Goal: Task Accomplishment & Management: Manage account settings

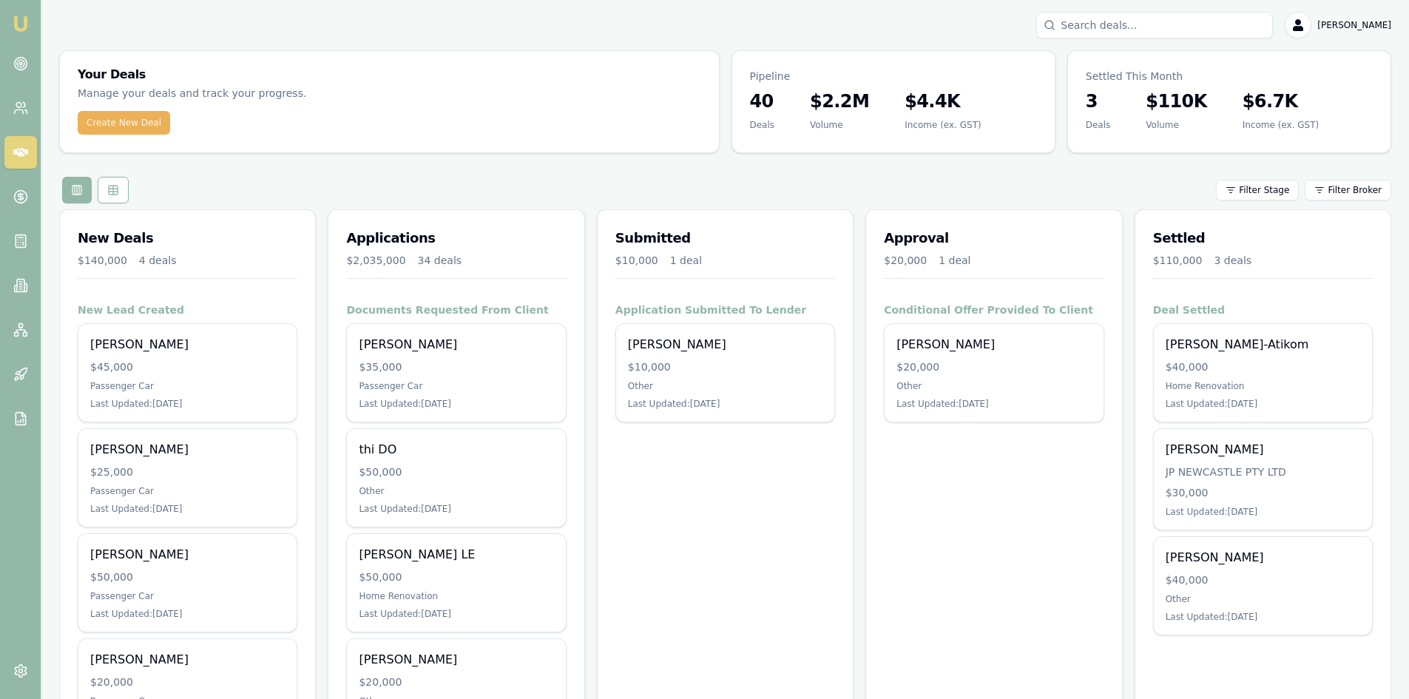
click at [20, 153] on icon at bounding box center [20, 152] width 15 height 9
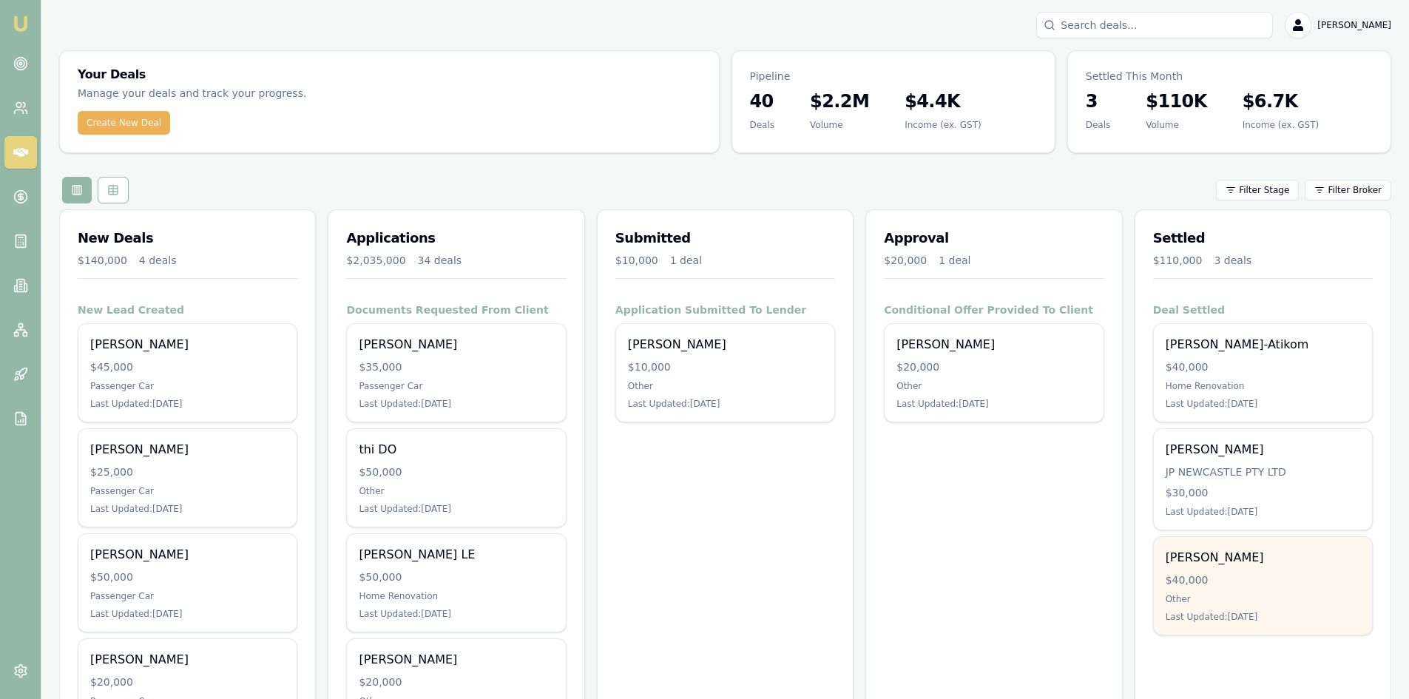
click at [1234, 604] on div "Other" at bounding box center [1263, 599] width 195 height 12
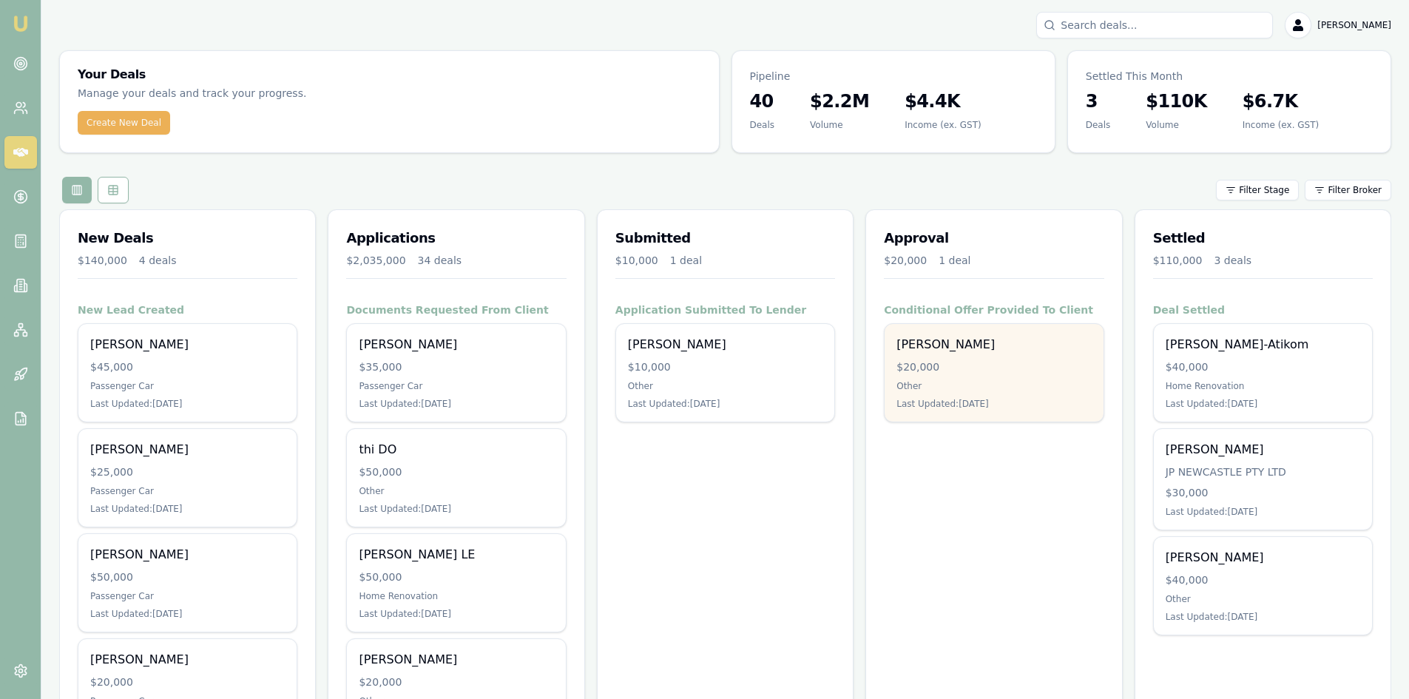
click at [912, 368] on div "$20,000" at bounding box center [993, 366] width 195 height 15
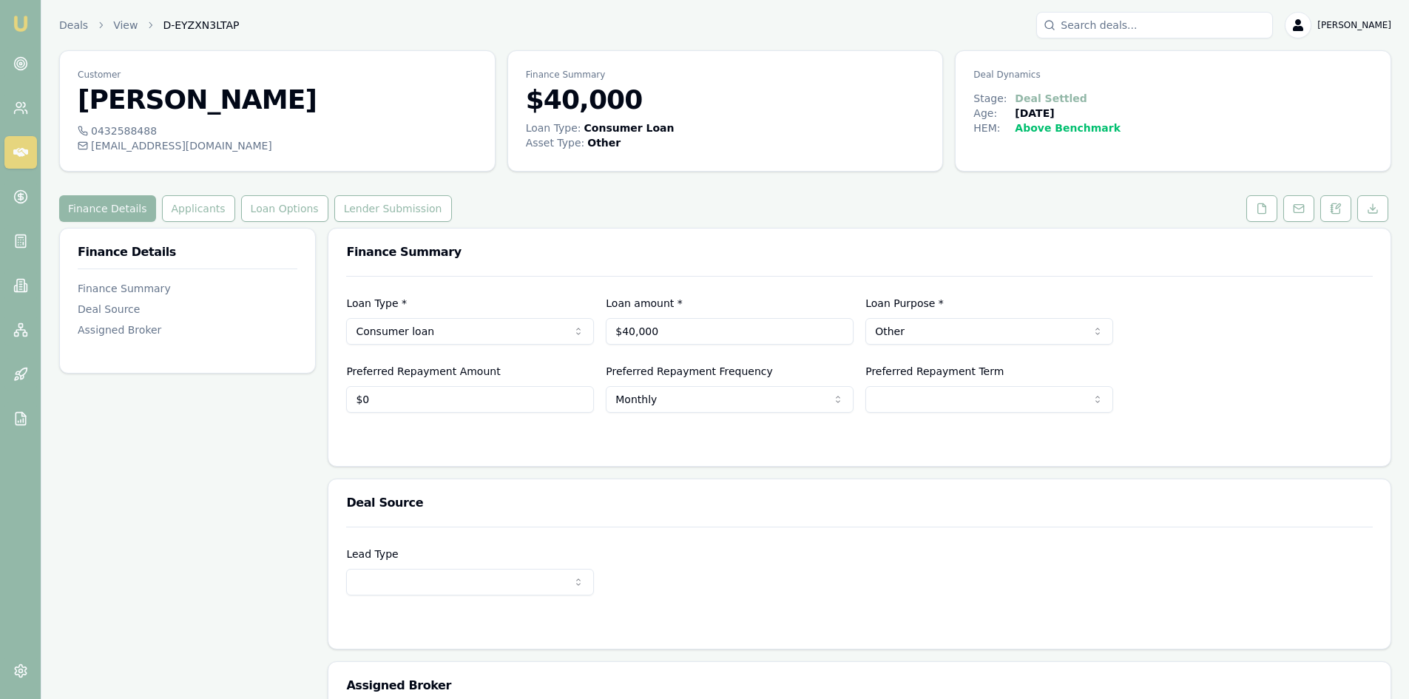
drag, startPoint x: 1269, startPoint y: 219, endPoint x: 1169, endPoint y: 230, distance: 101.2
click at [1269, 219] on button at bounding box center [1261, 208] width 31 height 27
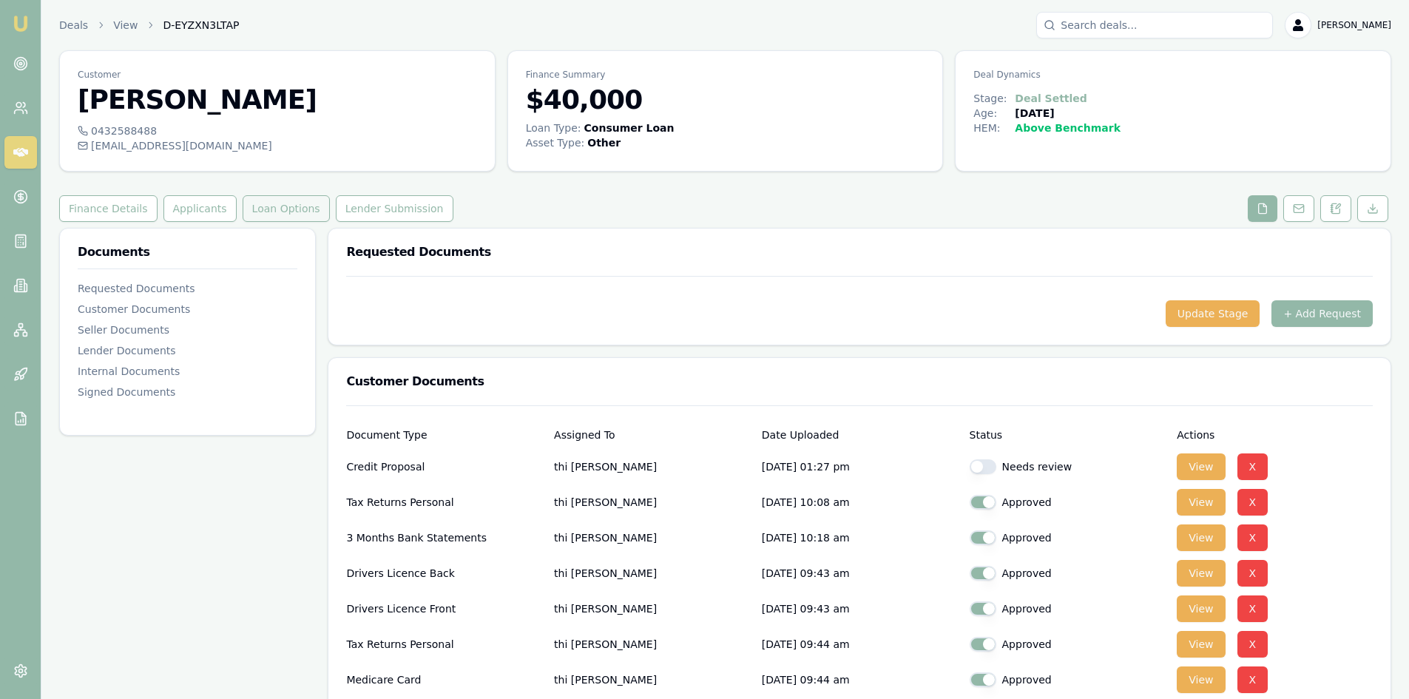
click at [274, 212] on button "Loan Options" at bounding box center [286, 208] width 87 height 27
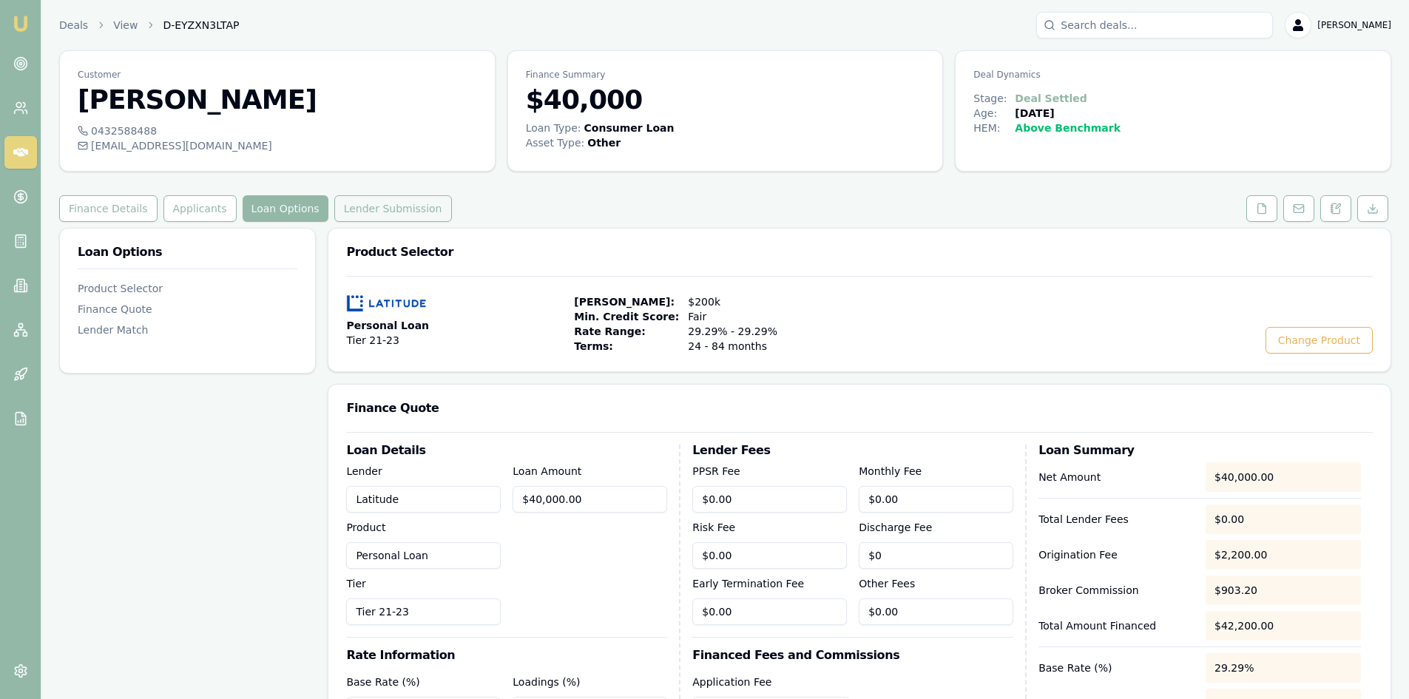
click at [360, 213] on button "Lender Submission" at bounding box center [393, 208] width 118 height 27
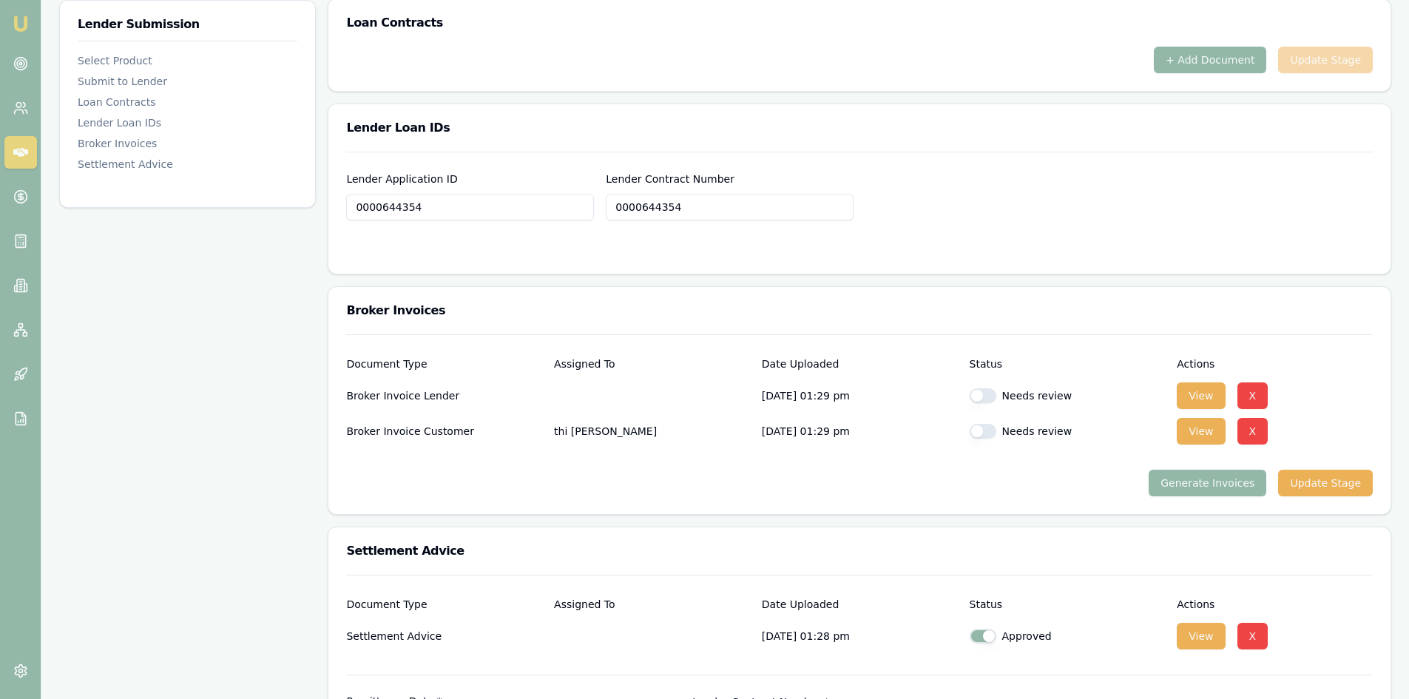
scroll to position [1100, 0]
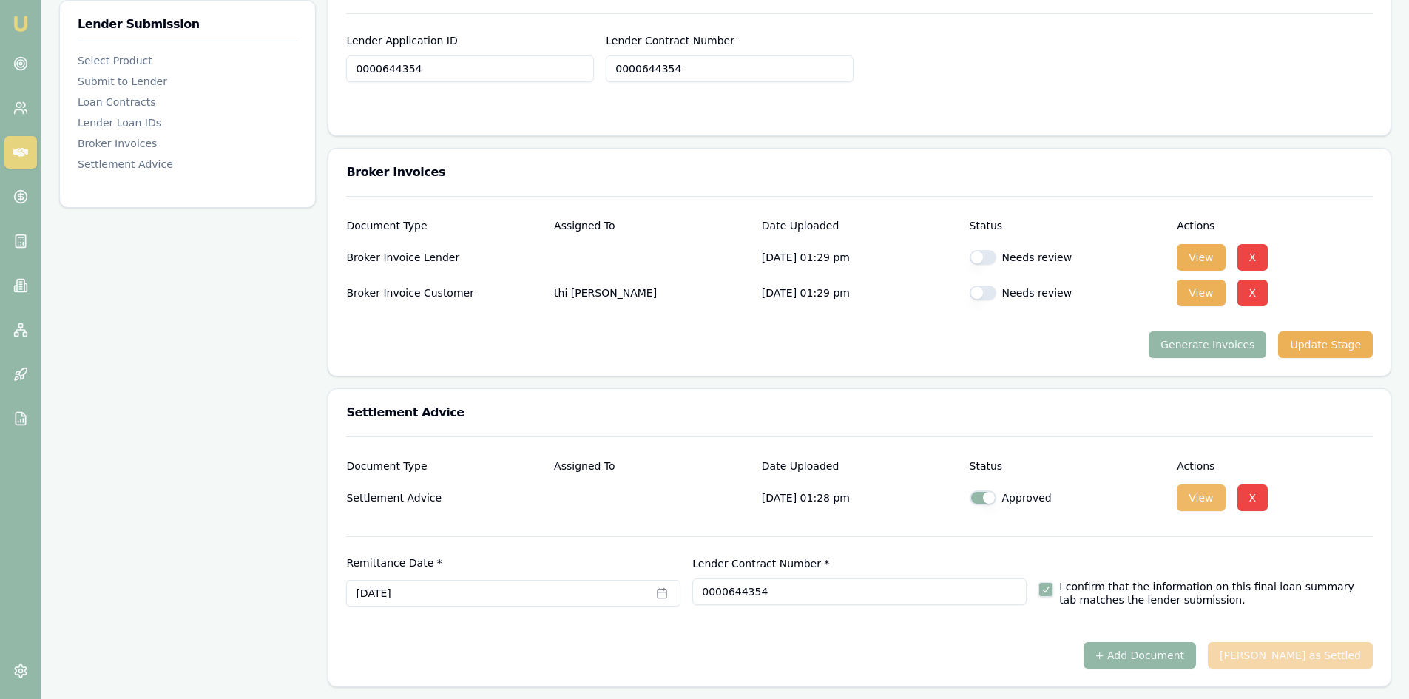
click at [1196, 495] on button "View" at bounding box center [1201, 497] width 48 height 27
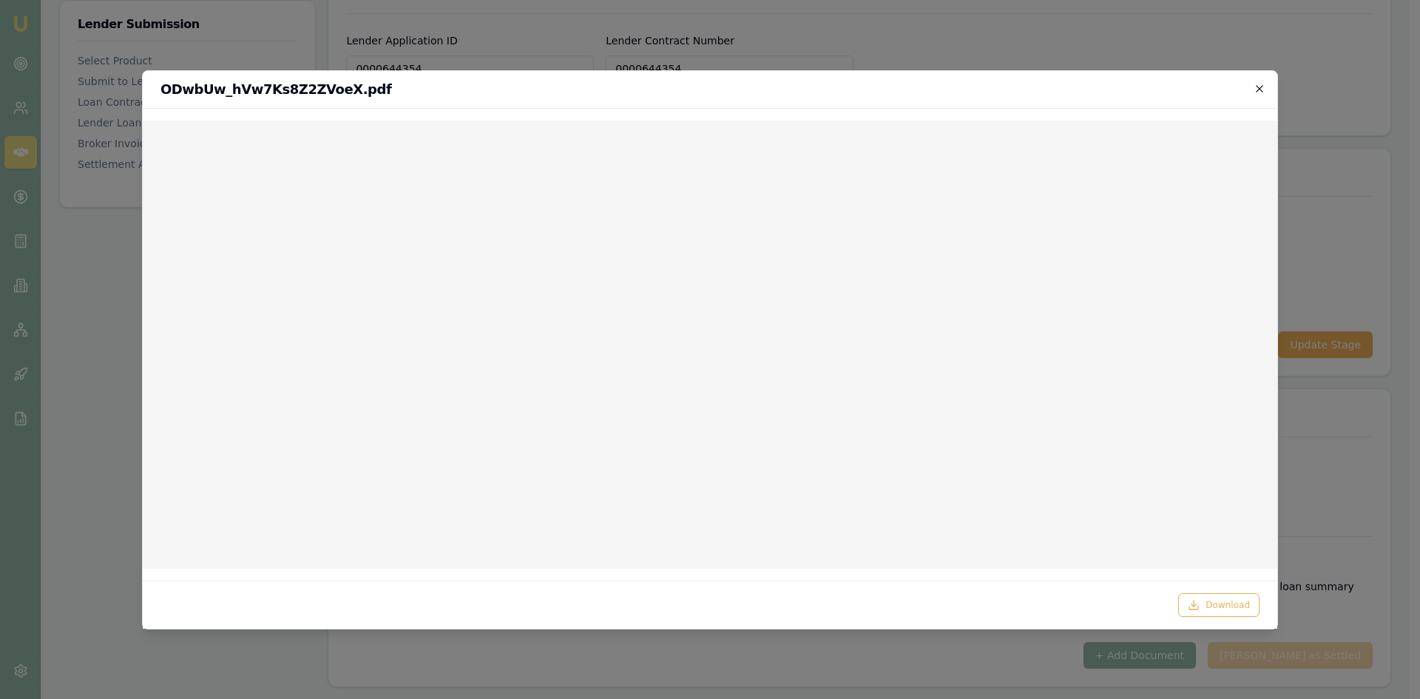
click at [1261, 90] on icon "button" at bounding box center [1259, 88] width 7 height 7
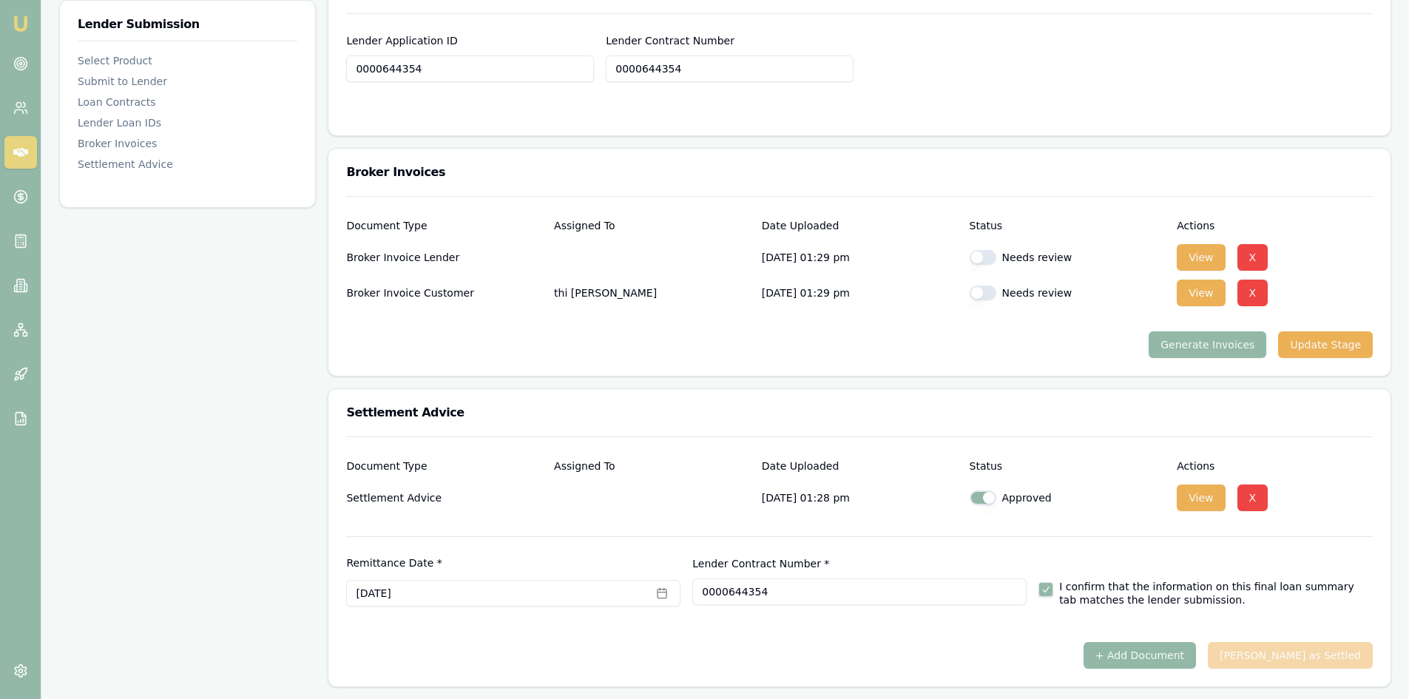
scroll to position [878, 0]
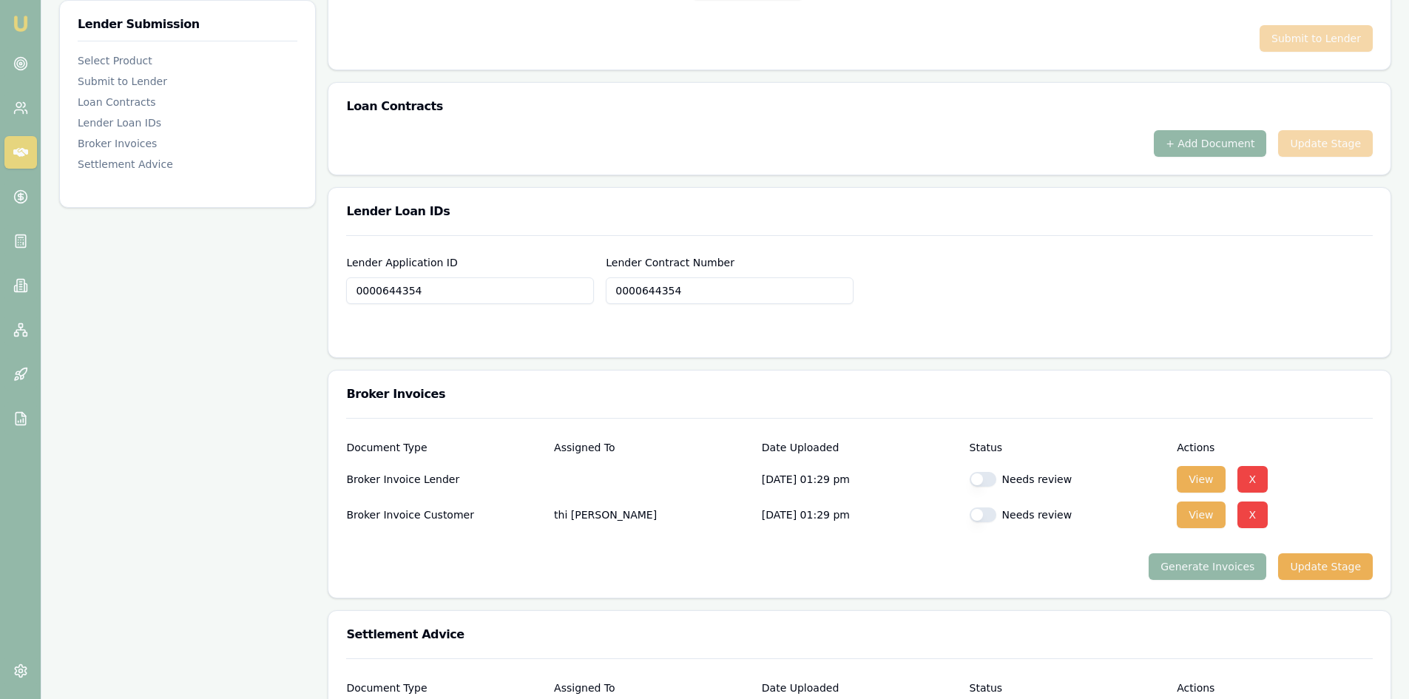
click at [987, 479] on button "button" at bounding box center [983, 479] width 27 height 15
checkbox input "true"
click at [990, 515] on button "button" at bounding box center [983, 514] width 27 height 15
checkbox input "true"
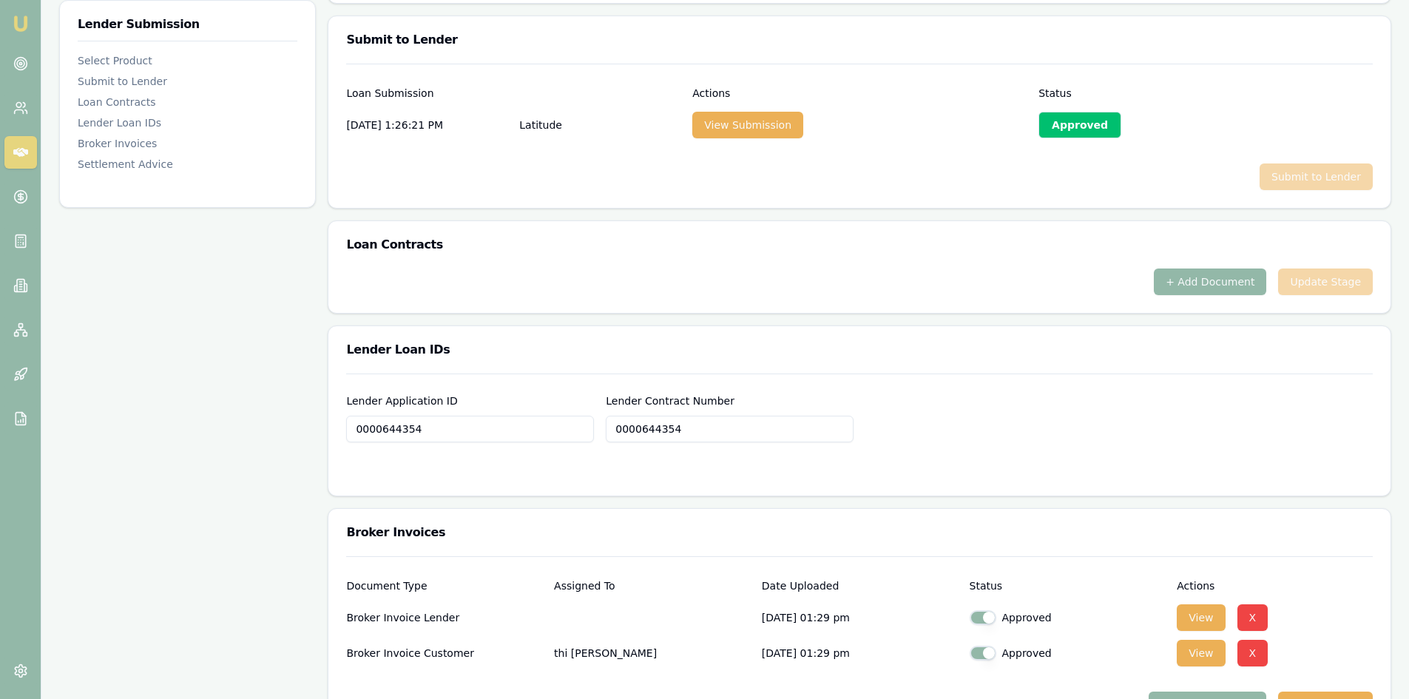
scroll to position [1035, 0]
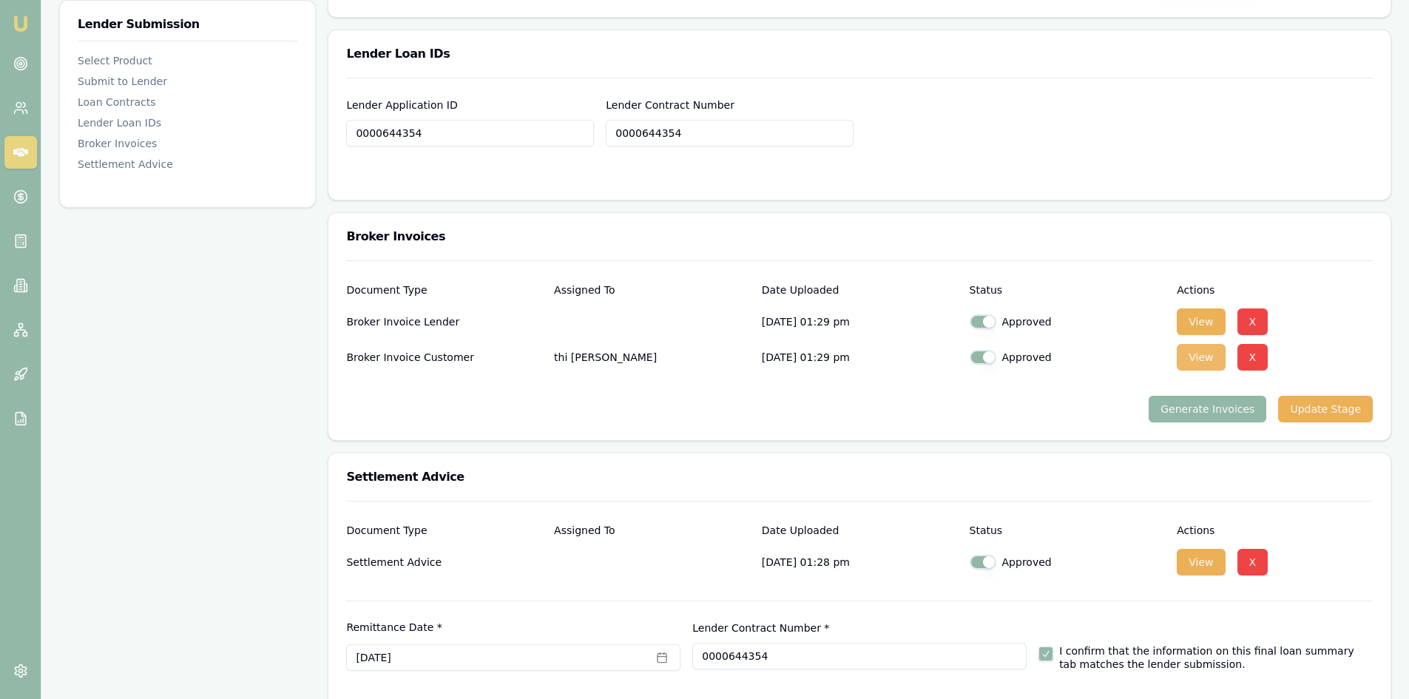
click at [1189, 365] on button "View" at bounding box center [1201, 357] width 48 height 27
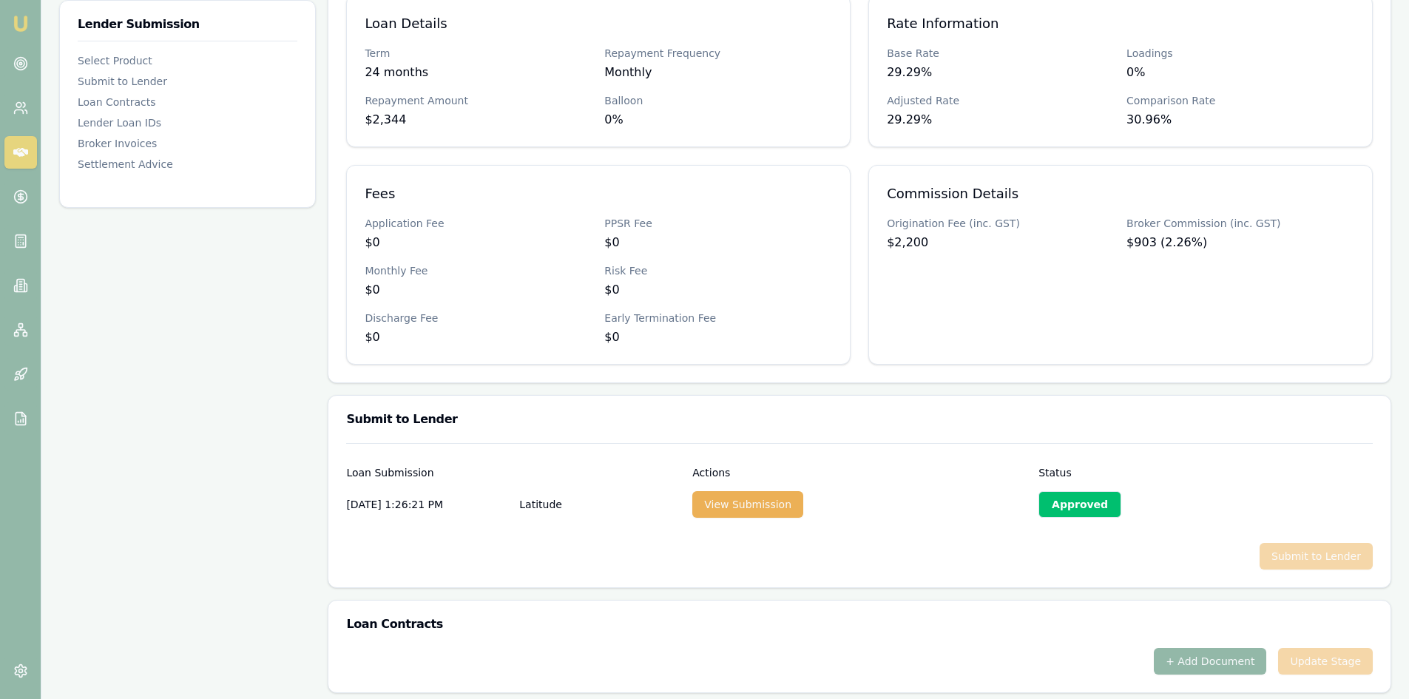
scroll to position [64, 0]
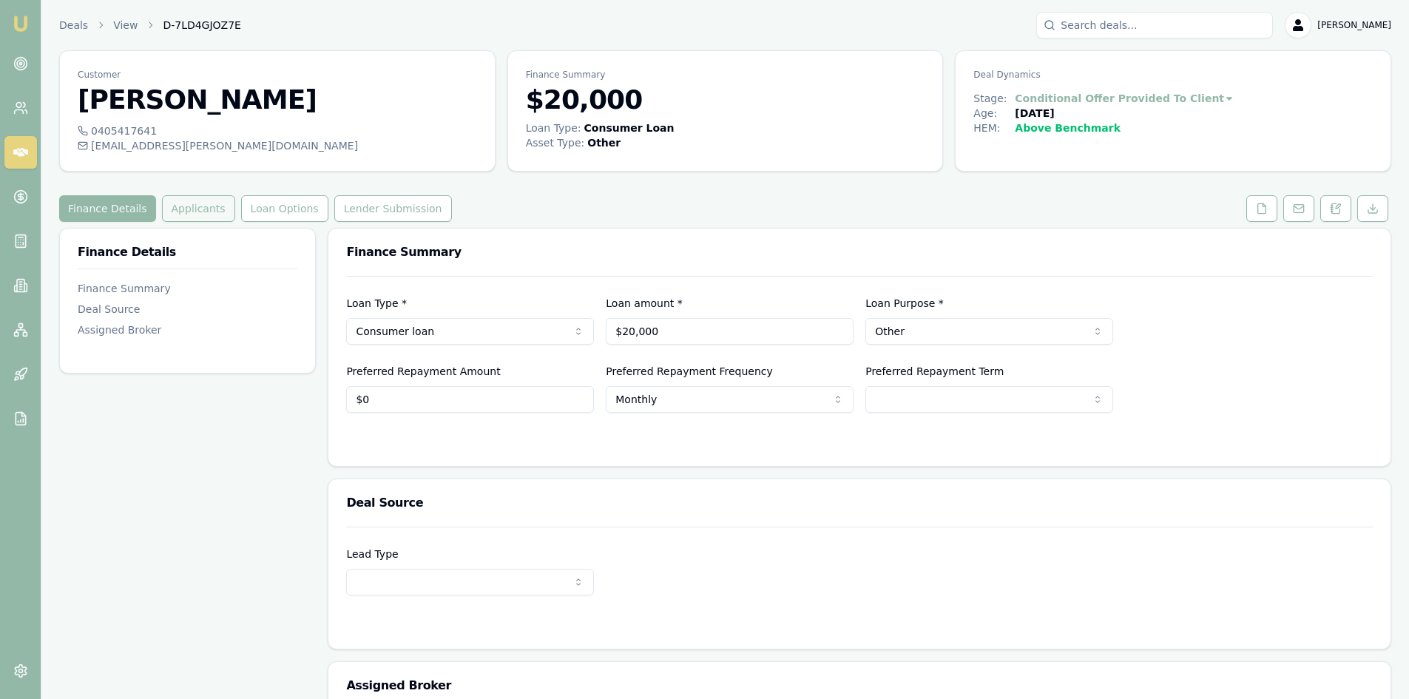
click at [184, 217] on button "Applicants" at bounding box center [198, 208] width 73 height 27
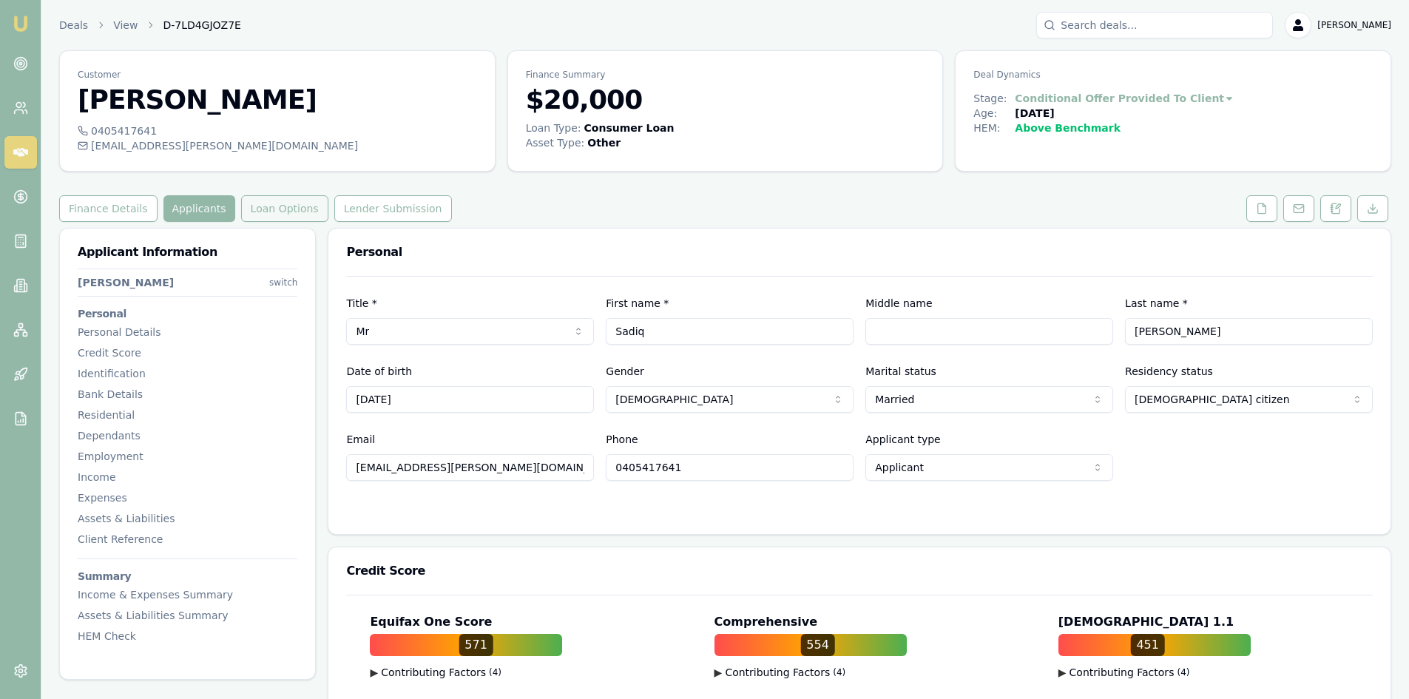
click at [249, 208] on button "Loan Options" at bounding box center [284, 208] width 87 height 27
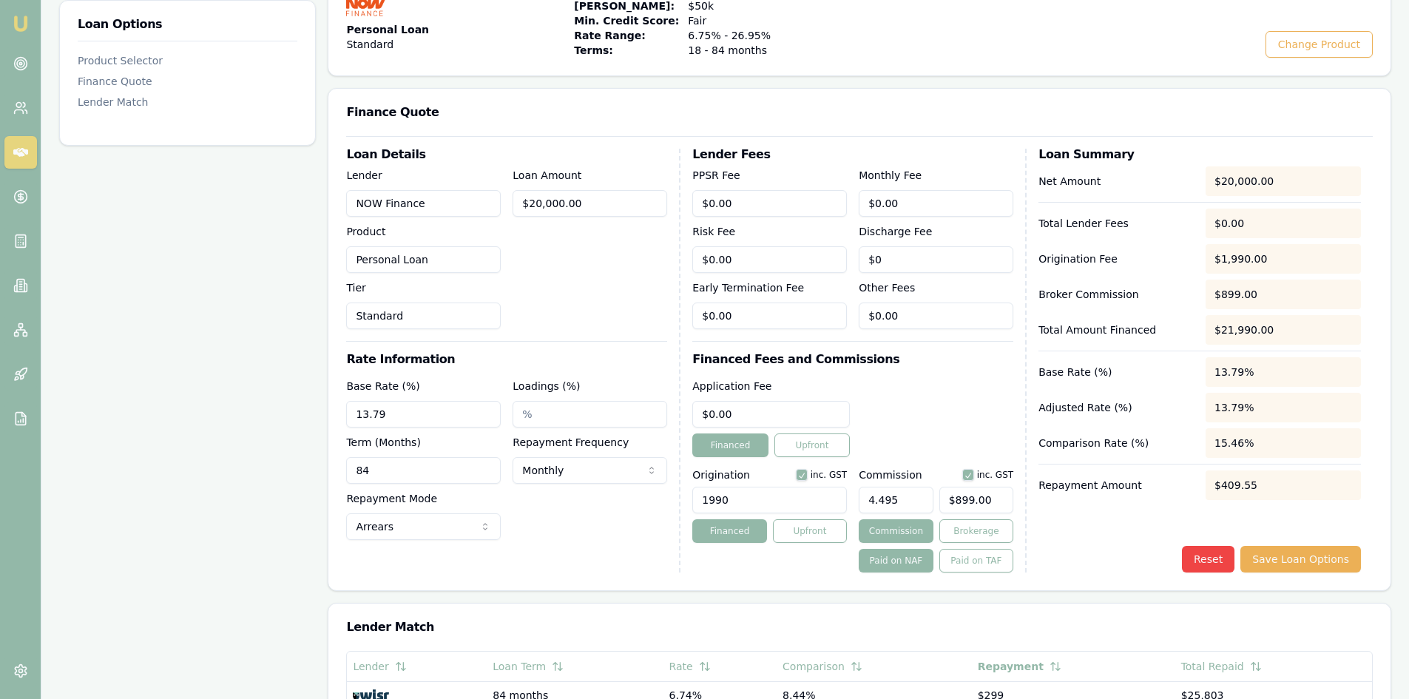
scroll to position [74, 0]
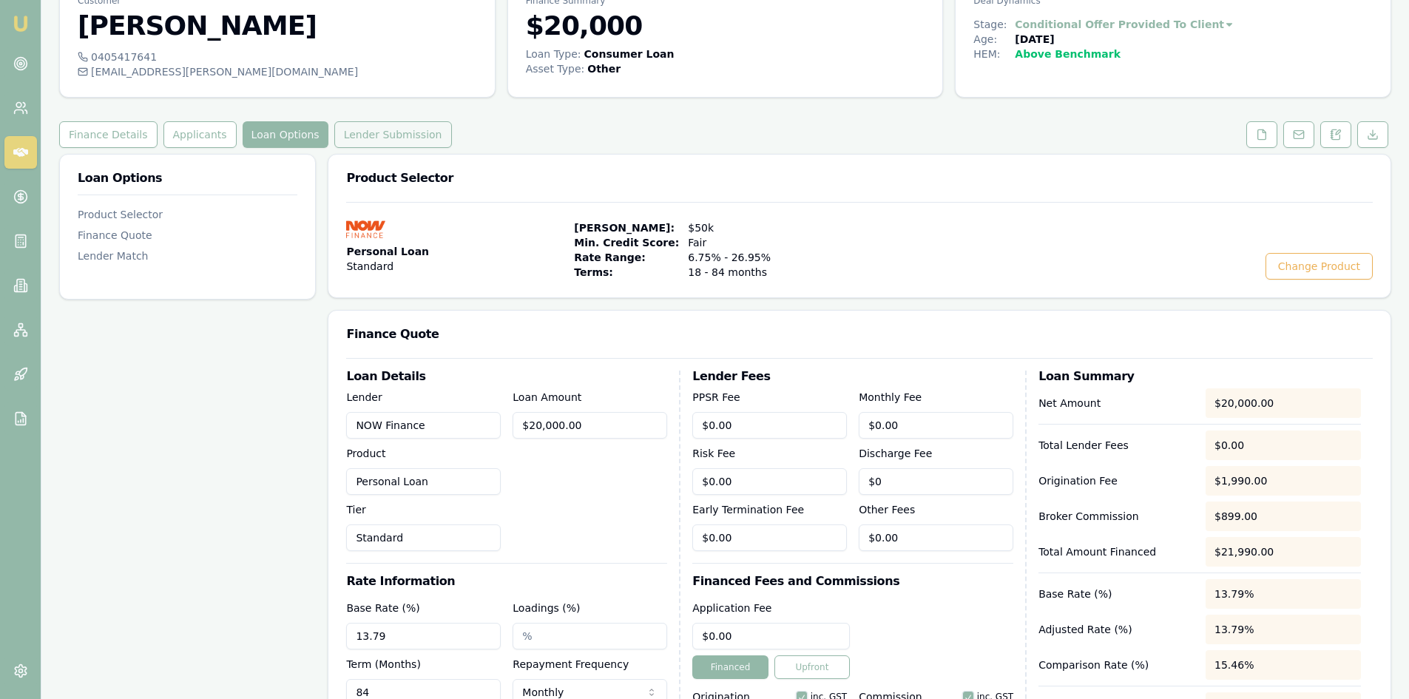
click at [337, 138] on button "Lender Submission" at bounding box center [393, 134] width 118 height 27
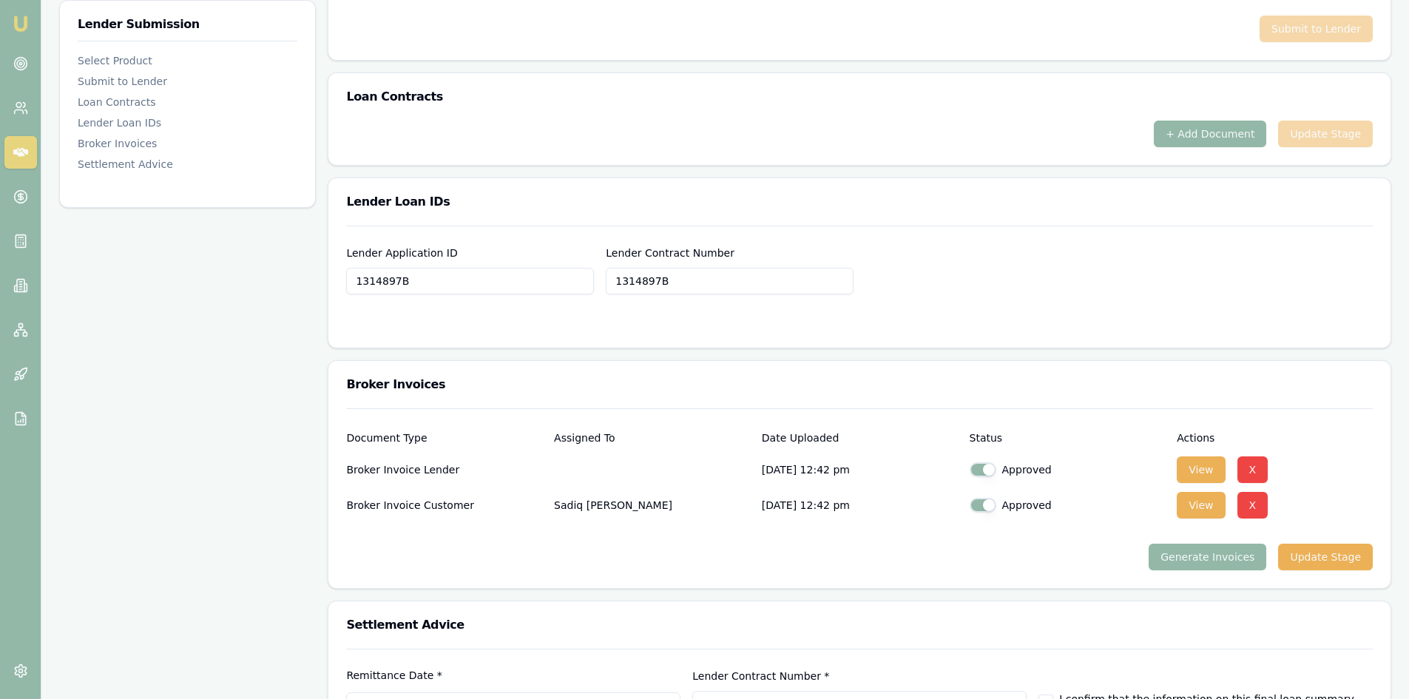
scroll to position [1000, 0]
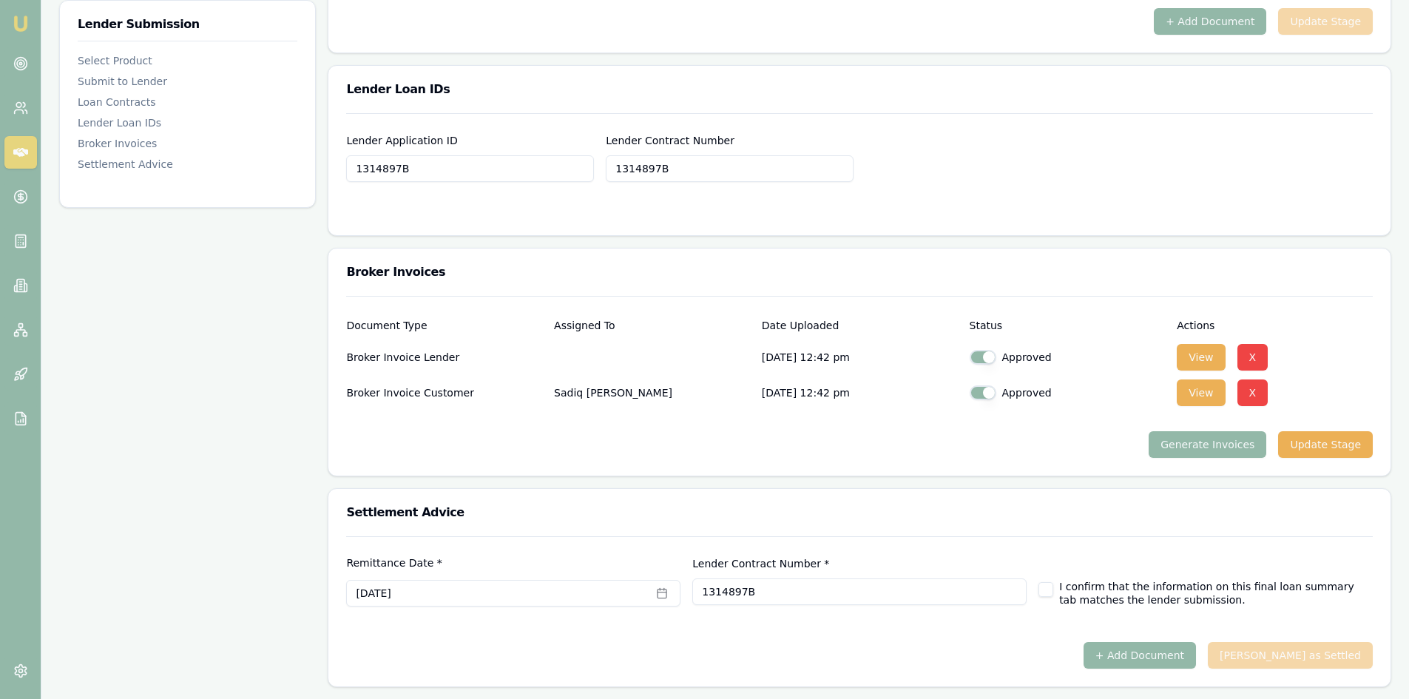
click at [1046, 592] on button "button" at bounding box center [1045, 589] width 15 height 15
click at [1196, 654] on button "+ Add Document" at bounding box center [1140, 655] width 112 height 27
checkbox input "false"
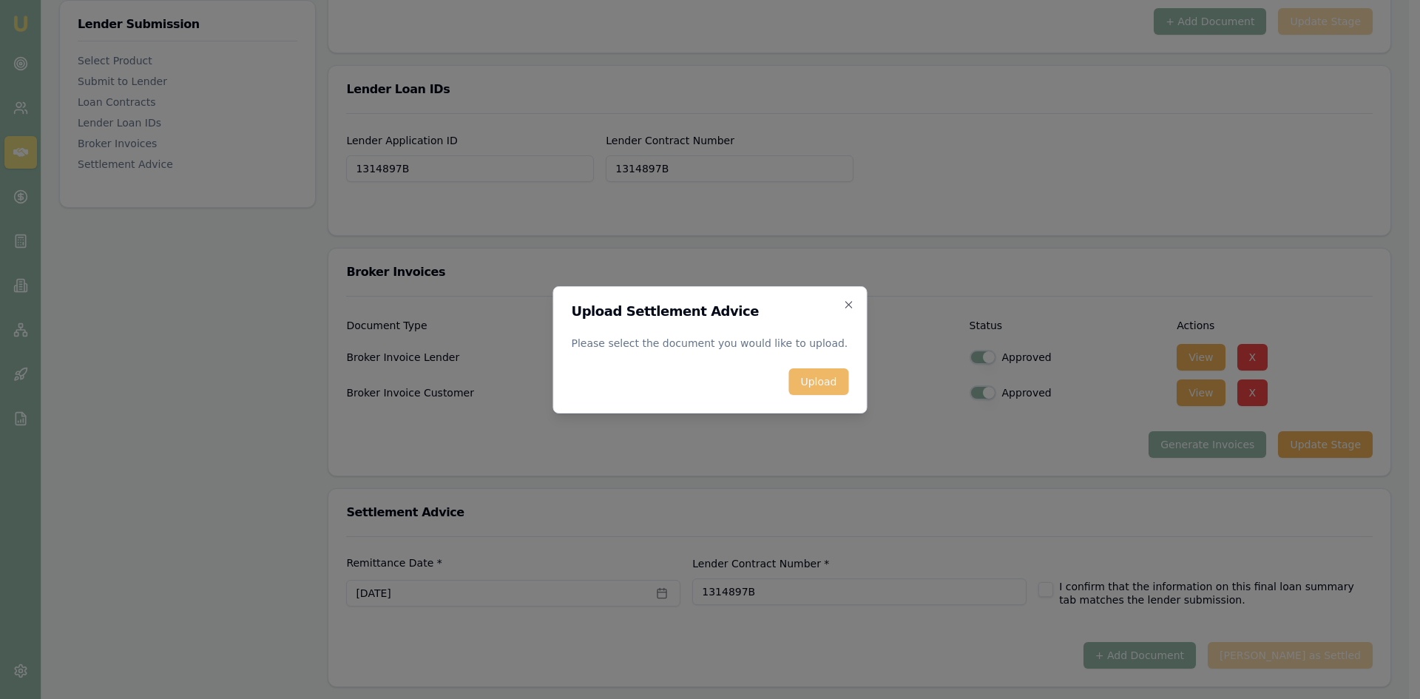
click at [828, 383] on button "Upload" at bounding box center [818, 381] width 60 height 27
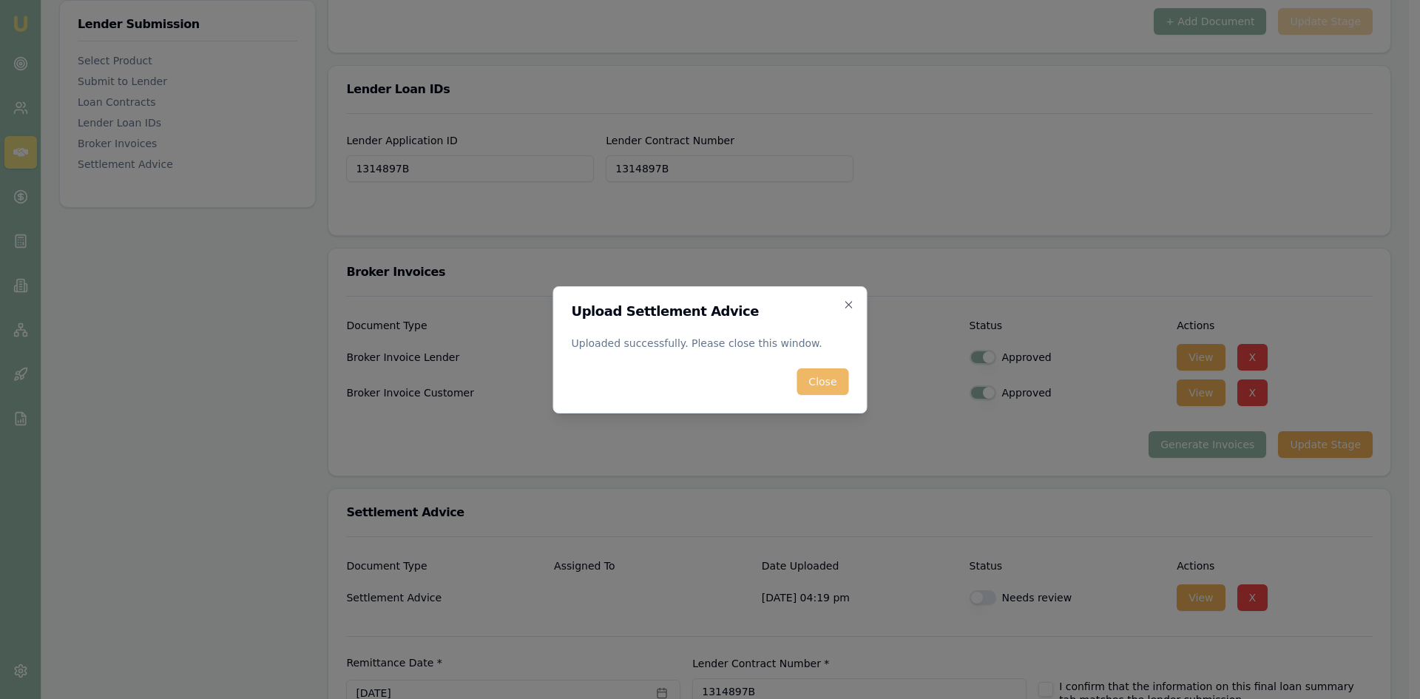
click at [822, 382] on button "Close" at bounding box center [823, 381] width 52 height 27
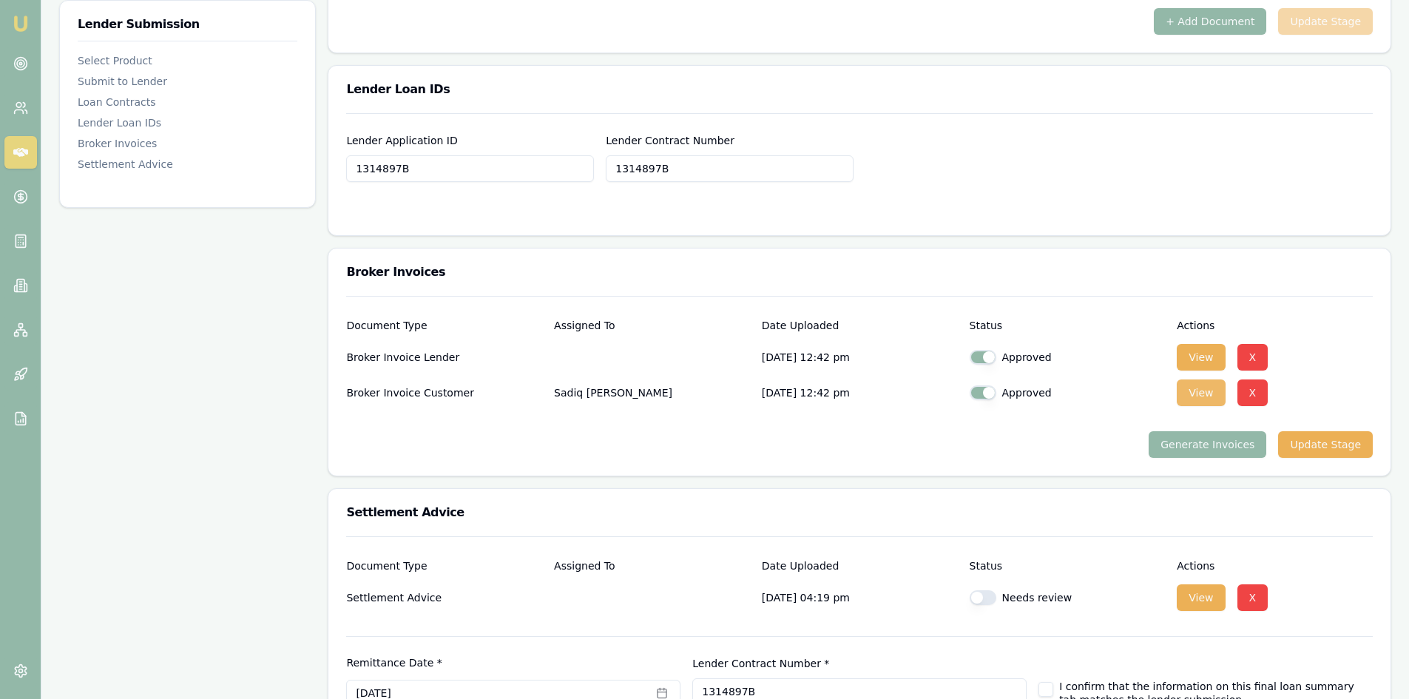
click at [1194, 391] on button "View" at bounding box center [1201, 392] width 48 height 27
click at [1214, 356] on button "View" at bounding box center [1201, 357] width 48 height 27
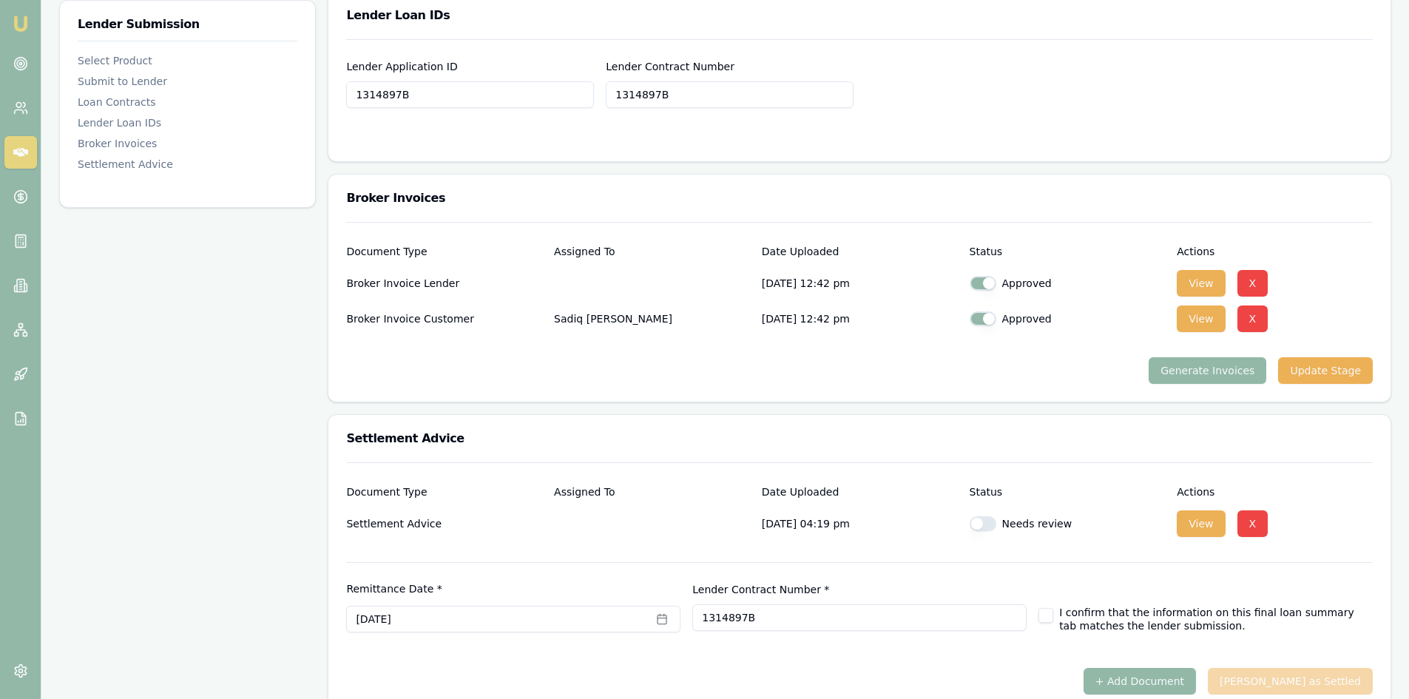
scroll to position [1100, 0]
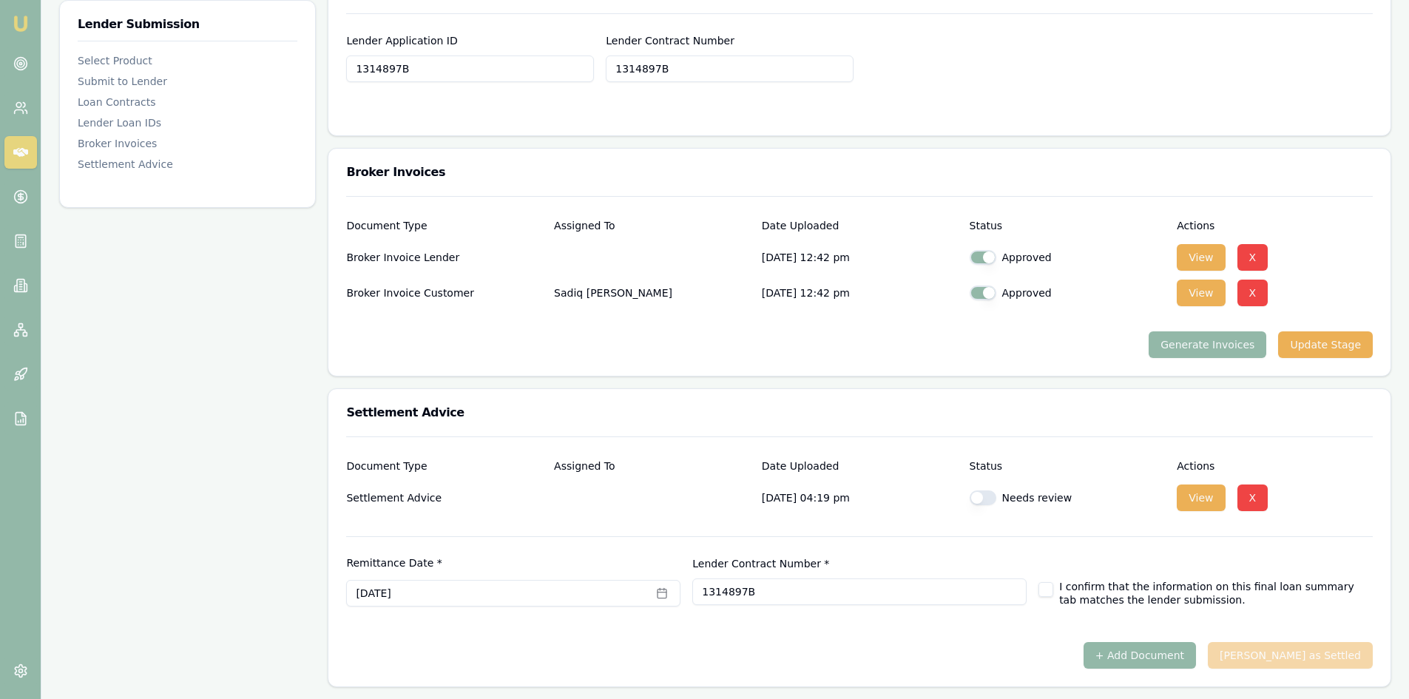
click at [984, 496] on button "button" at bounding box center [983, 497] width 27 height 15
checkbox input "true"
click at [1047, 596] on button "button" at bounding box center [1045, 589] width 15 height 15
checkbox input "true"
click at [1292, 655] on button "[PERSON_NAME] as Settled" at bounding box center [1290, 655] width 165 height 27
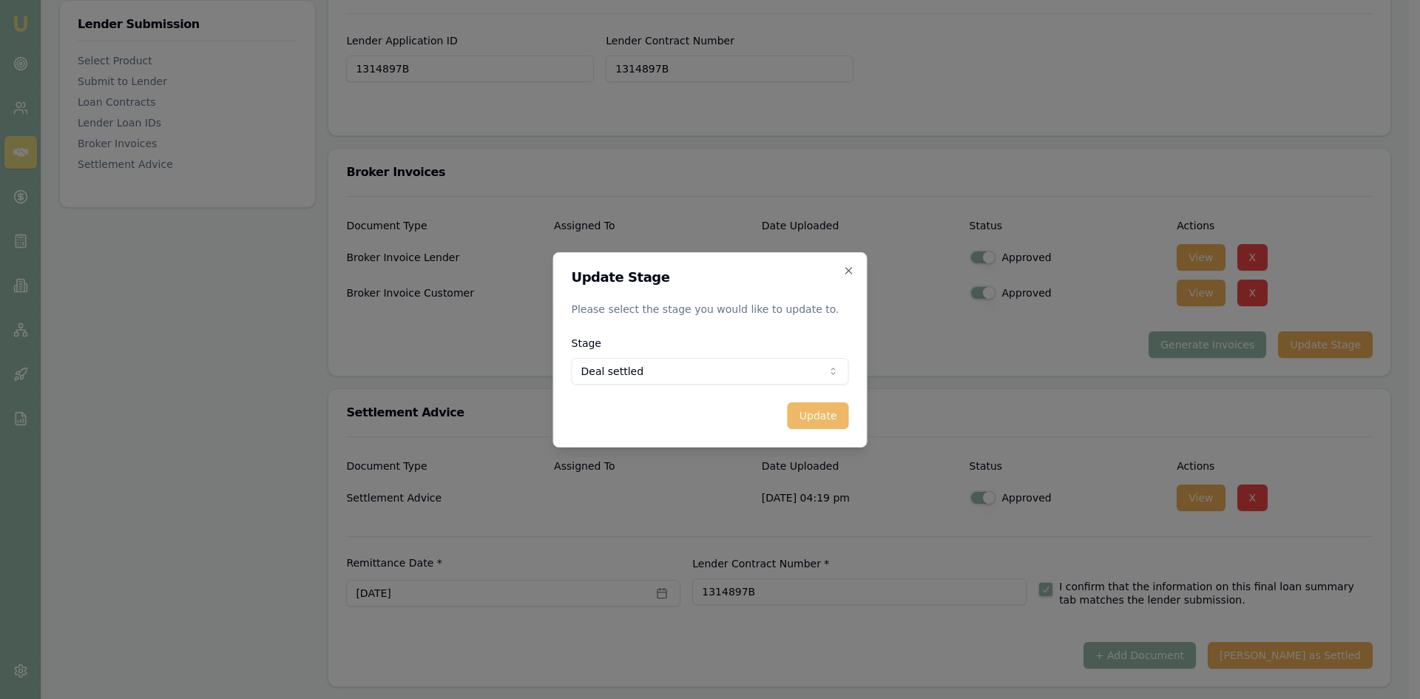
click at [808, 418] on button "Update" at bounding box center [818, 415] width 61 height 27
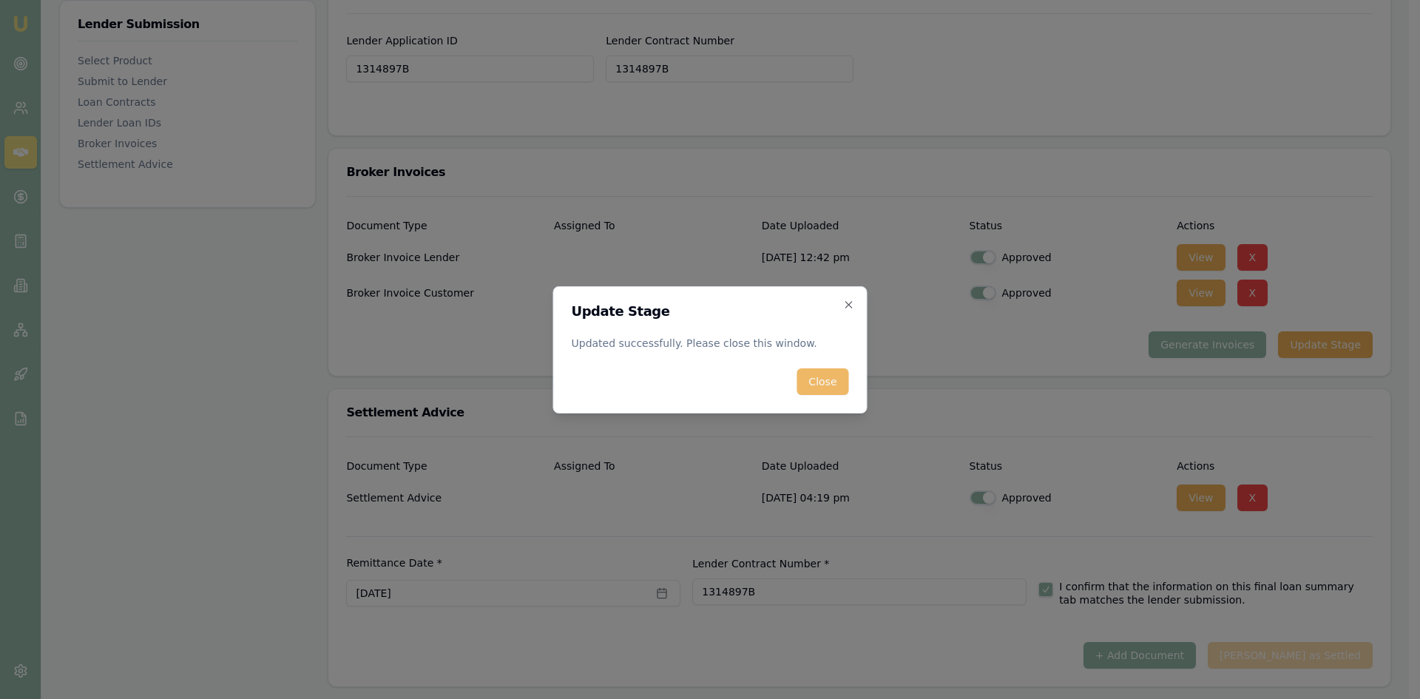
click at [811, 391] on button "Close" at bounding box center [823, 381] width 52 height 27
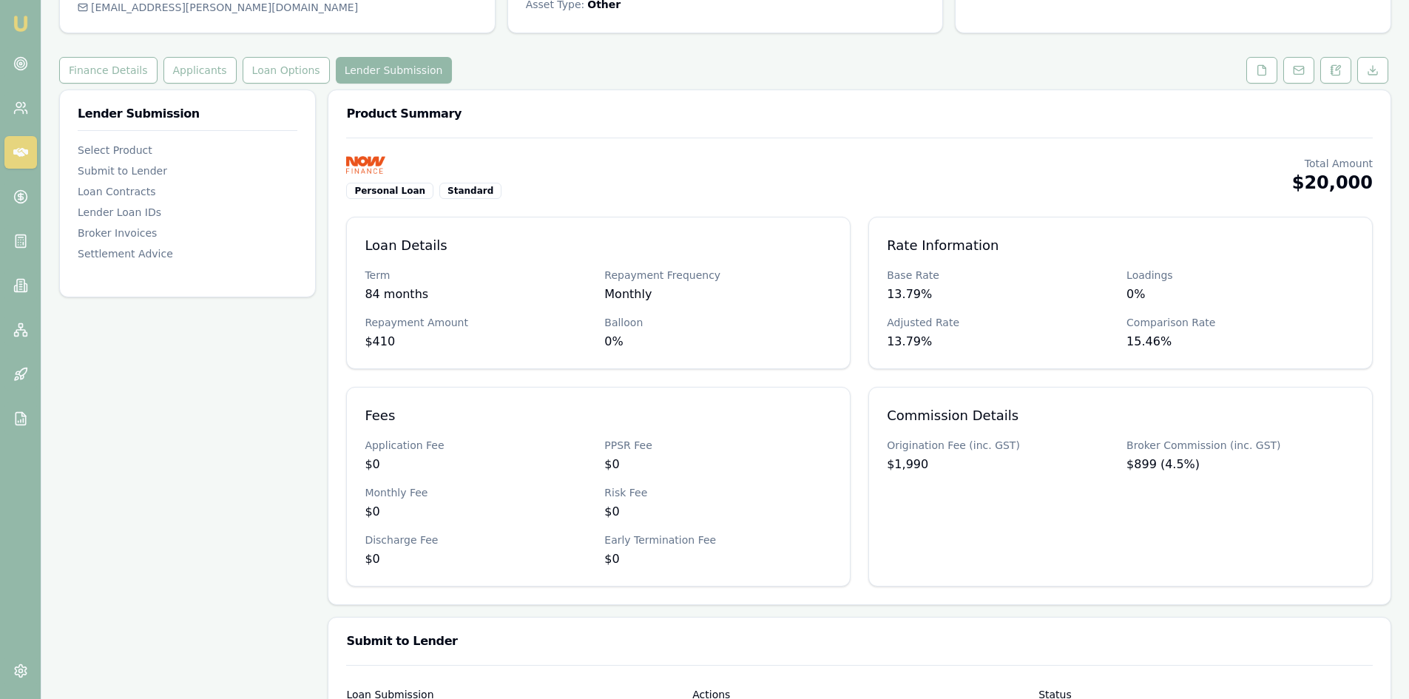
scroll to position [0, 0]
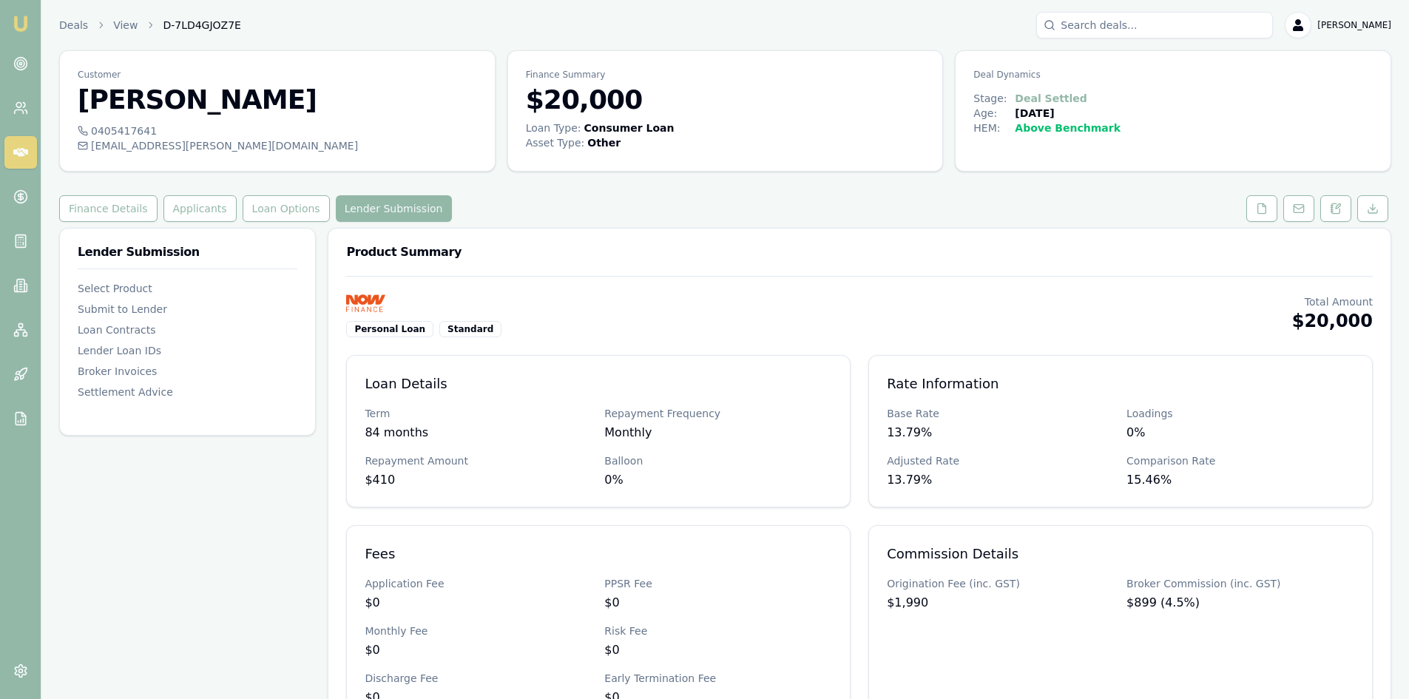
click at [21, 153] on icon at bounding box center [20, 152] width 15 height 9
